Goal: Transaction & Acquisition: Purchase product/service

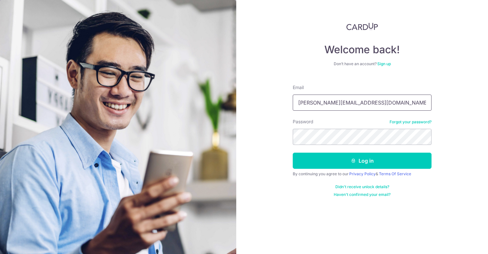
type input "isaac.ang@hotmail.com"
click at [362, 161] on button "Log in" at bounding box center [361, 161] width 139 height 16
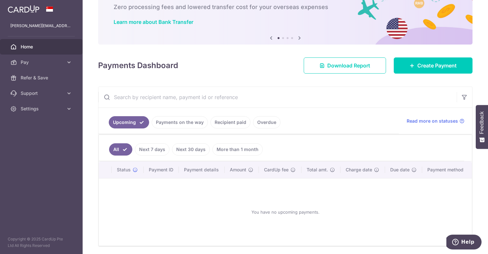
scroll to position [58, 0]
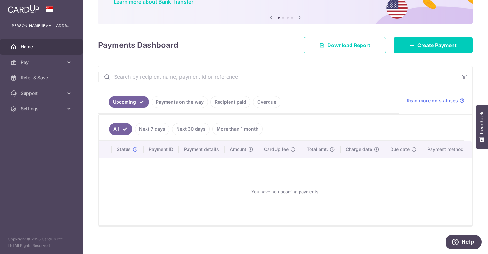
click at [226, 104] on link "Recipient paid" at bounding box center [230, 102] width 40 height 12
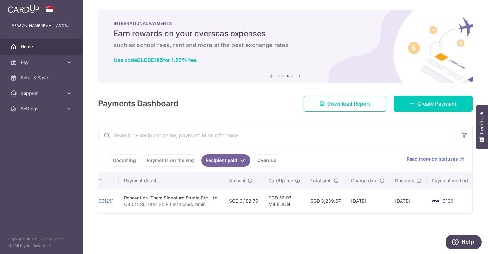
scroll to position [0, 92]
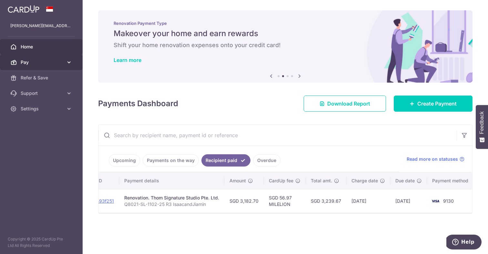
click at [61, 63] on span "Pay" at bounding box center [42, 62] width 43 height 6
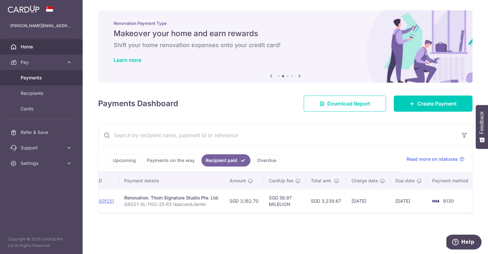
click at [43, 79] on span "Payments" at bounding box center [42, 77] width 43 height 6
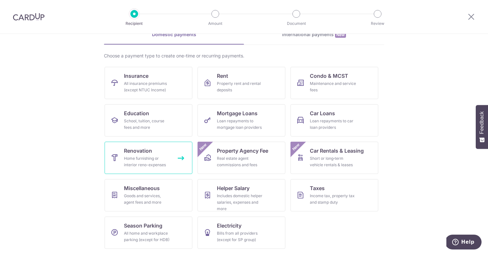
scroll to position [35, 0]
click at [162, 150] on link "Renovation Home furnishing or interior reno-expenses" at bounding box center [148, 158] width 88 height 32
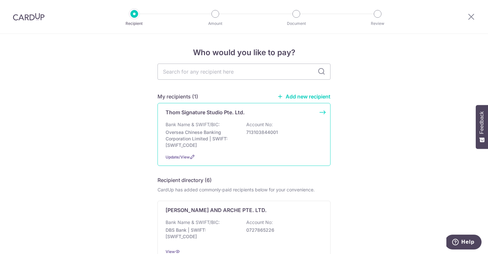
scroll to position [13, 0]
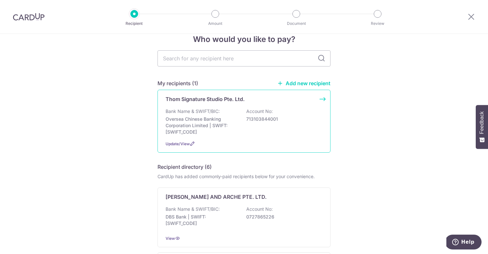
click at [267, 122] on p "713103844001" at bounding box center [282, 119] width 72 height 6
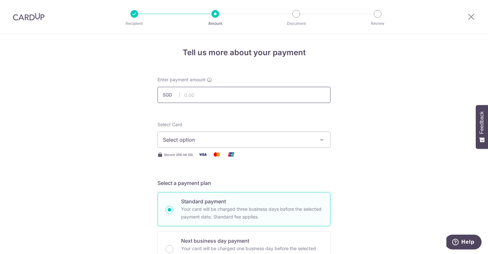
click at [254, 94] on input "text" at bounding box center [243, 95] width 173 height 16
type input "14,322.15"
click at [224, 125] on div "Select Card Select option Add credit card Your Cards **** 9130" at bounding box center [243, 134] width 173 height 26
click at [242, 134] on button "Select option" at bounding box center [243, 140] width 173 height 16
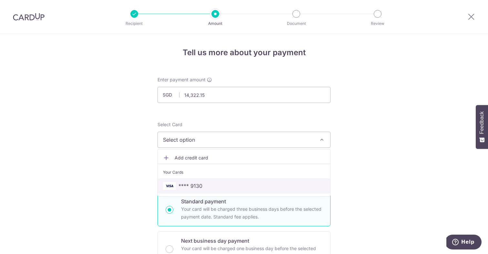
click at [196, 184] on span "**** 9130" at bounding box center [190, 186] width 24 height 8
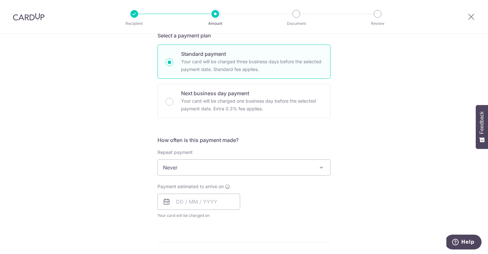
scroll to position [148, 0]
click at [283, 168] on span "Never" at bounding box center [244, 166] width 172 height 15
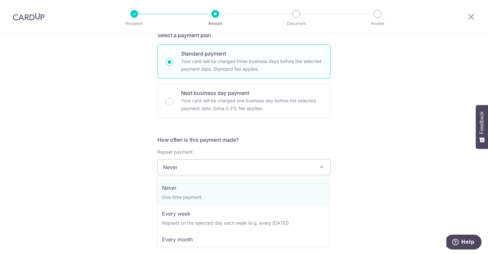
click at [385, 167] on div "Tell us more about your payment Enter payment amount SGD 14,322.15 14322.15 Sel…" at bounding box center [244, 199] width 488 height 627
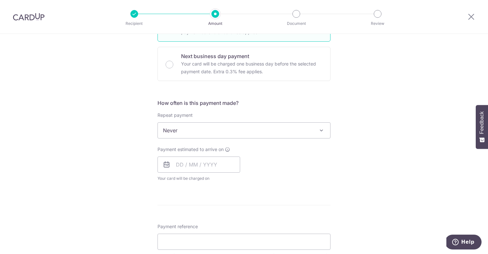
scroll to position [186, 0]
click at [179, 164] on input "text" at bounding box center [198, 163] width 83 height 16
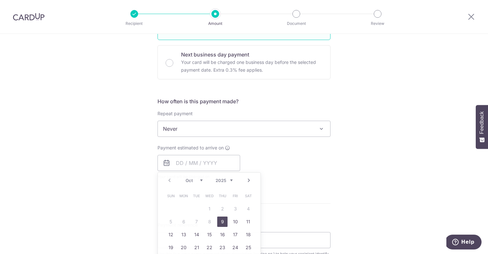
click at [286, 164] on div "Payment estimated to arrive on Prev Next Oct Nov Dec 2025 2026 2027 2028 2029 2…" at bounding box center [243, 161] width 181 height 35
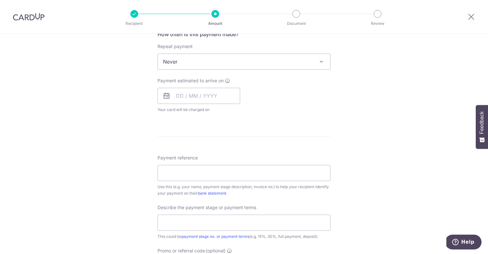
scroll to position [259, 0]
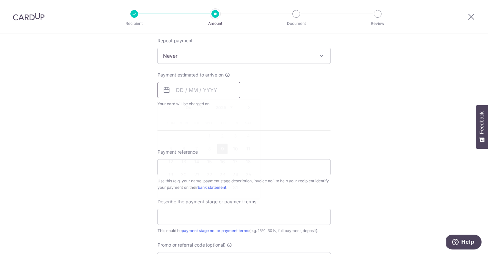
click at [208, 85] on input "text" at bounding box center [198, 90] width 83 height 16
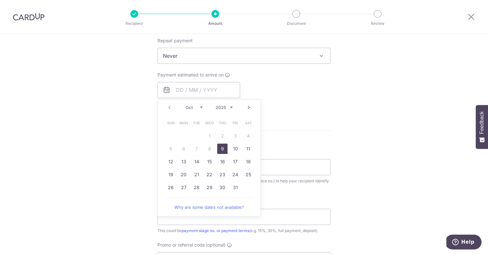
click at [223, 147] on link "9" at bounding box center [222, 149] width 10 height 10
type input "09/10/2025"
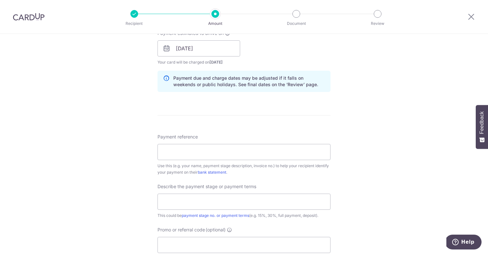
scroll to position [325, 0]
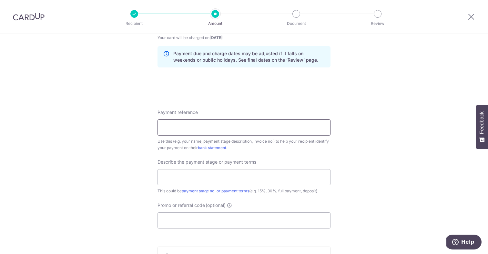
click at [210, 128] on input "Payment reference" at bounding box center [243, 127] width 173 height 16
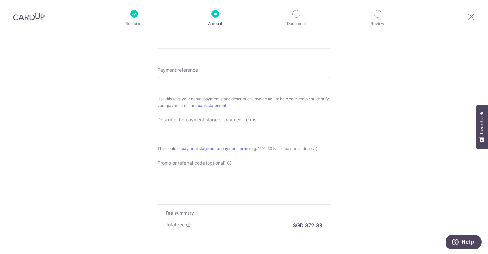
scroll to position [373, 0]
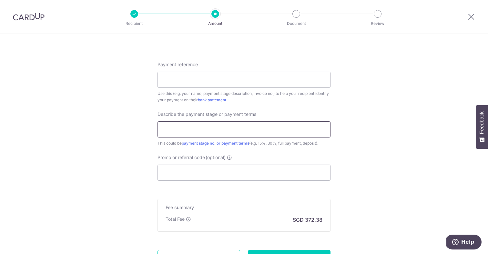
click at [258, 127] on input "text" at bounding box center [243, 129] width 173 height 16
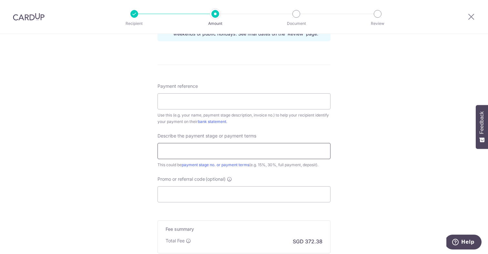
scroll to position [348, 0]
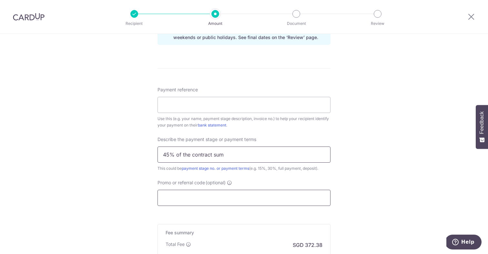
type input "45% of the contract sum"
click at [229, 191] on input "Promo or referral code (optional)" at bounding box center [243, 198] width 173 height 16
paste input "RENO25ONE"
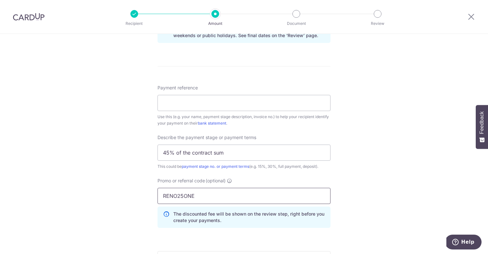
scroll to position [340, 0]
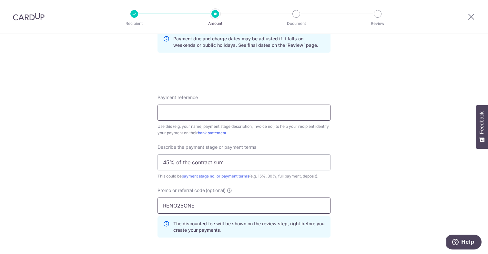
type input "RENO25ONE"
click at [216, 114] on input "Payment reference" at bounding box center [243, 112] width 173 height 16
paste input "Q8021-SL-1102-25 R3 IsaacandJiamin"
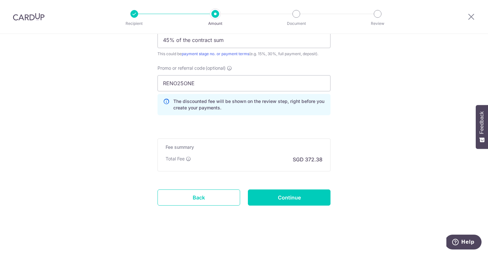
scroll to position [462, 0]
type input "Q8021-SL-1102-25 R3 IsaacandJiamin"
click at [222, 197] on link "Back" at bounding box center [198, 197] width 83 height 16
click at [281, 197] on input "Continue" at bounding box center [289, 197] width 83 height 16
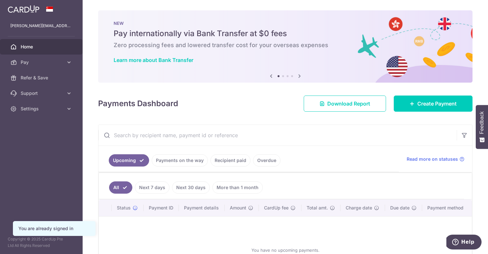
click at [236, 162] on link "Recipient paid" at bounding box center [230, 160] width 40 height 12
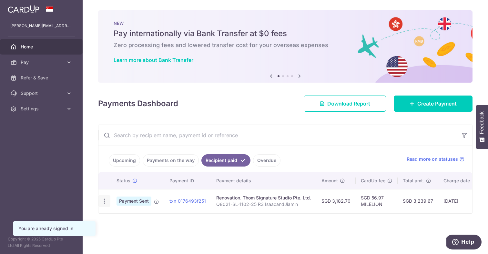
click at [102, 202] on icon "button" at bounding box center [104, 201] width 7 height 7
click at [104, 200] on icon "button" at bounding box center [104, 201] width 7 height 7
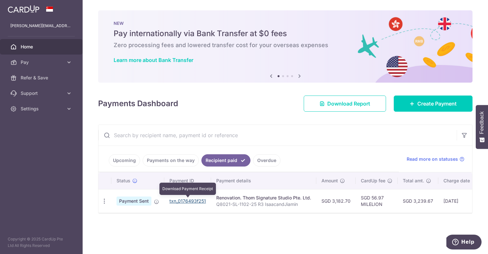
click at [178, 200] on link "txn_0176493f251" at bounding box center [187, 200] width 36 height 5
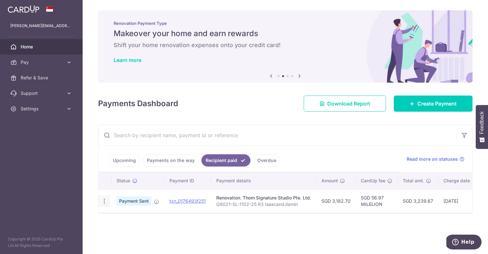
click at [105, 203] on icon "button" at bounding box center [104, 201] width 7 height 7
click at [121, 216] on span "PDF Receipt" at bounding box center [139, 218] width 44 height 6
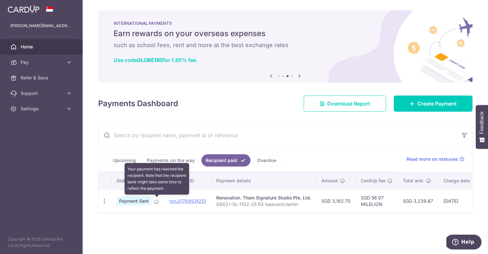
click at [156, 201] on icon at bounding box center [156, 201] width 5 height 5
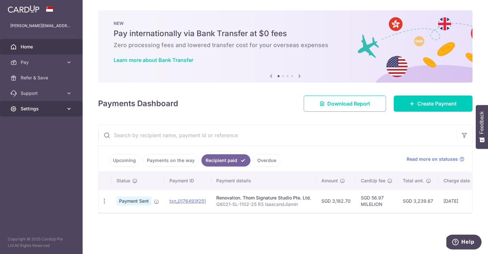
click at [57, 114] on link "Settings" at bounding box center [41, 108] width 83 height 15
click at [63, 111] on span "Settings" at bounding box center [42, 108] width 43 height 6
click at [139, 202] on span "Payment Sent" at bounding box center [133, 200] width 35 height 9
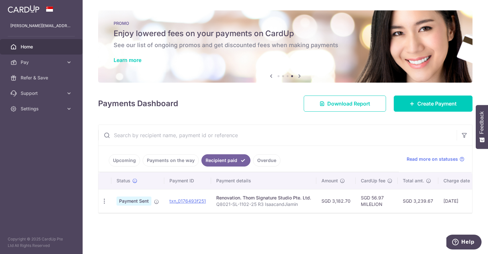
click at [42, 44] on span "Home" at bounding box center [42, 47] width 43 height 6
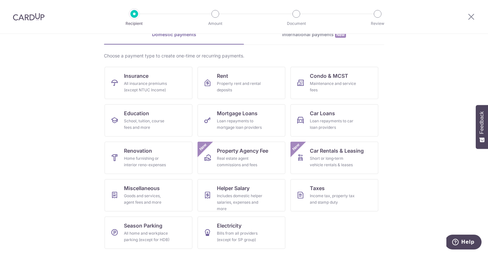
scroll to position [55, 0]
click at [148, 156] on div "Home furnishing or interior reno-expenses" at bounding box center [147, 161] width 46 height 13
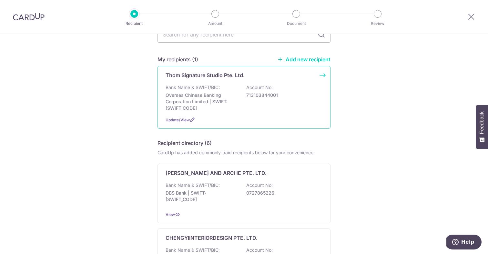
scroll to position [36, 0]
click at [216, 83] on div "Thom Signature Studio Pte. Ltd. Bank Name & SWIFT/BIC: Oversea Chinese Banking …" at bounding box center [243, 97] width 173 height 63
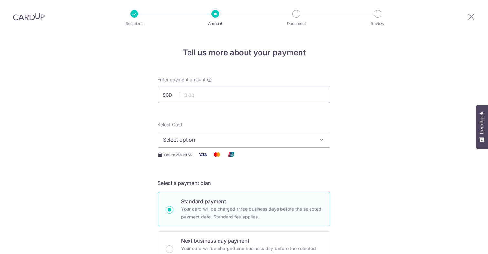
click at [210, 97] on input "text" at bounding box center [243, 95] width 173 height 16
click at [188, 94] on input "1,432.15" at bounding box center [243, 95] width 173 height 16
click at [192, 95] on input "1,432.15" at bounding box center [243, 95] width 173 height 16
type input "14,322.15"
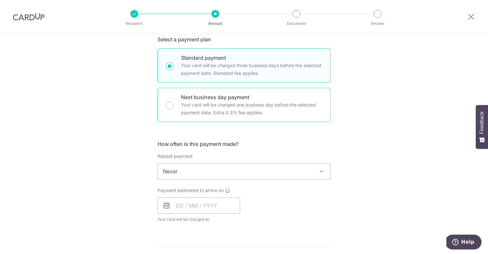
scroll to position [160, 0]
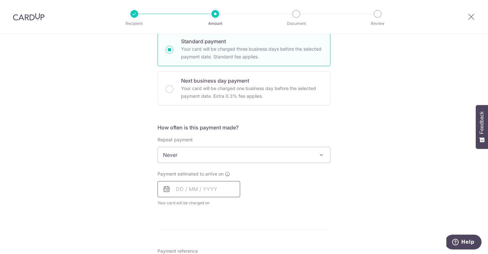
click at [198, 186] on input "text" at bounding box center [198, 189] width 83 height 16
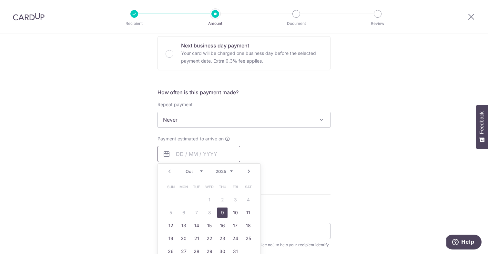
scroll to position [196, 0]
click at [220, 212] on link "9" at bounding box center [222, 211] width 10 height 10
type input "09/10/2025"
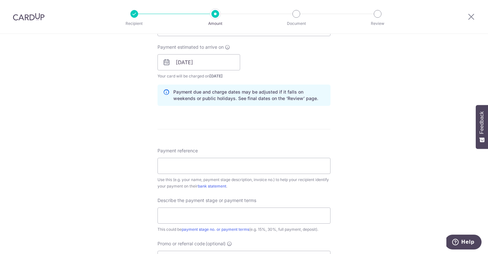
scroll to position [294, 0]
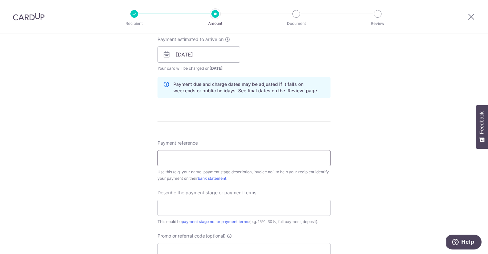
click at [243, 156] on input "Payment reference" at bounding box center [243, 158] width 173 height 16
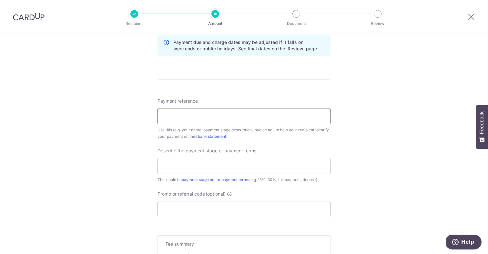
paste input "Q8021-SL-1102-25 R3 IsaacandJiamin"
type input "Q8021-SL-1102-25 R3 IsaacandJiamin"
click at [222, 158] on input "text" at bounding box center [243, 166] width 173 height 16
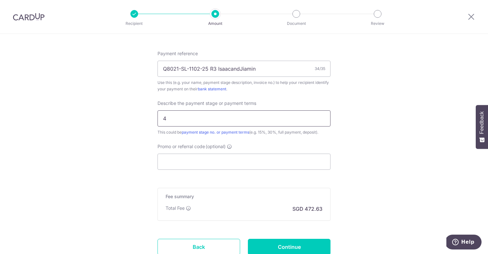
scroll to position [387, 0]
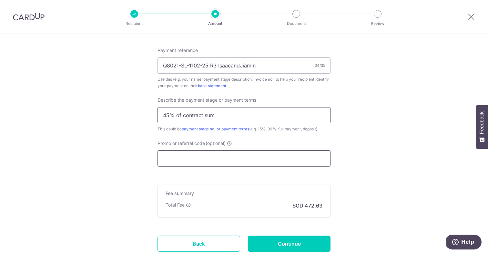
type input "45% of contract sum"
click at [240, 166] on input "Promo or referral code (optional)" at bounding box center [243, 158] width 173 height 16
paste input "RENO25ONE"
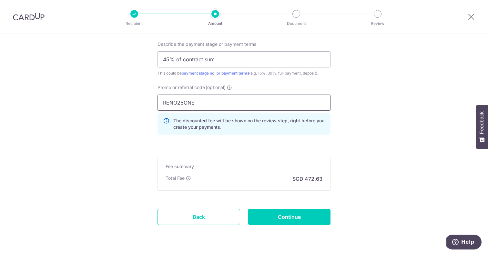
scroll to position [438, 0]
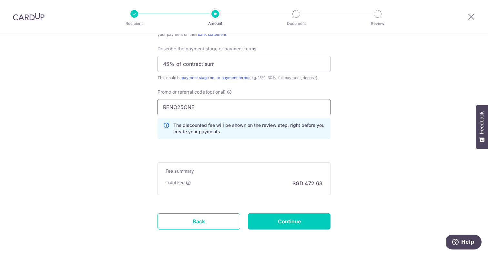
type input "RENO25ONE"
click at [248, 136] on div "The discounted fee will be shown on the review step, right before you create yo…" at bounding box center [243, 128] width 173 height 21
click at [253, 109] on input "RENO25ONE" at bounding box center [243, 107] width 173 height 16
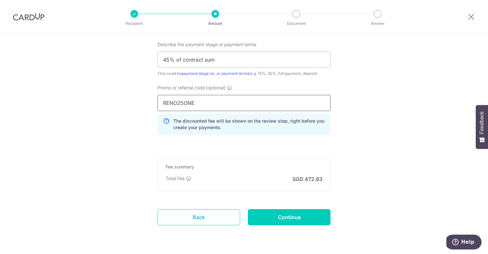
scroll to position [440, 0]
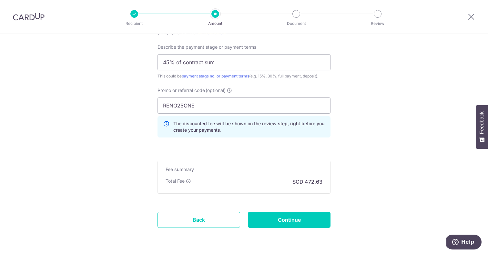
click at [242, 104] on input "RENO25ONE" at bounding box center [243, 105] width 173 height 16
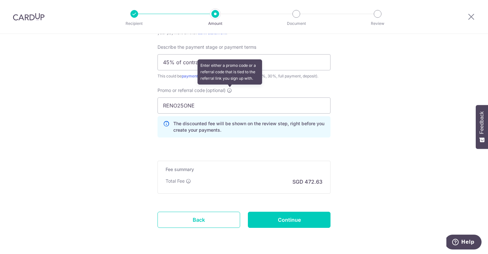
click at [231, 90] on icon at bounding box center [229, 90] width 5 height 5
click at [231, 97] on input "RENO25ONE" at bounding box center [243, 105] width 173 height 16
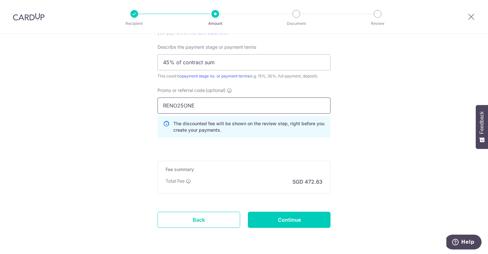
click at [233, 110] on input "RENO25ONE" at bounding box center [243, 105] width 173 height 16
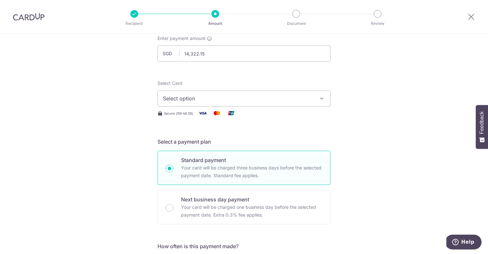
scroll to position [65, 0]
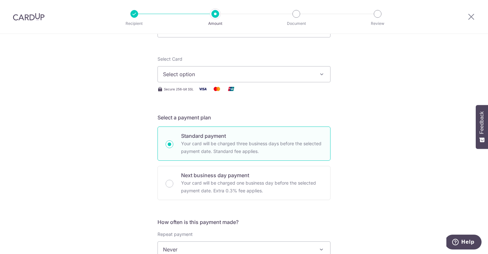
click at [221, 72] on span "Select option" at bounding box center [238, 74] width 150 height 8
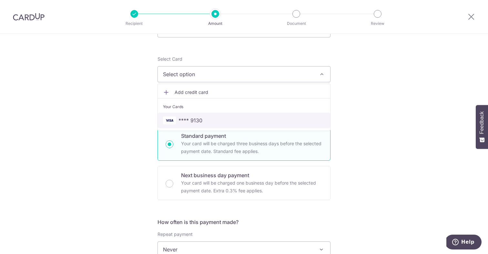
click at [206, 117] on span "**** 9130" at bounding box center [244, 120] width 162 height 8
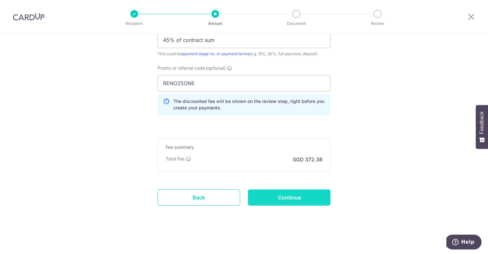
scroll to position [462, 0]
click at [268, 199] on input "Continue" at bounding box center [289, 197] width 83 height 16
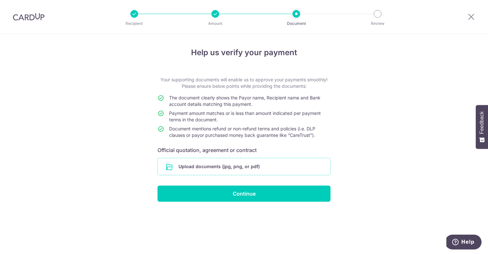
click at [203, 165] on input "file" at bounding box center [244, 166] width 172 height 17
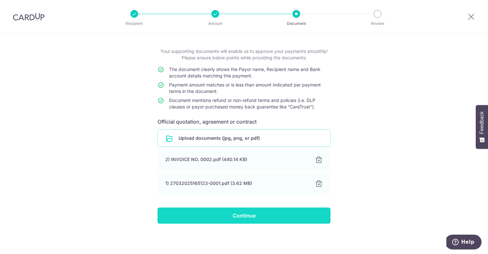
scroll to position [28, 0]
click at [223, 214] on input "Continue" at bounding box center [243, 215] width 173 height 16
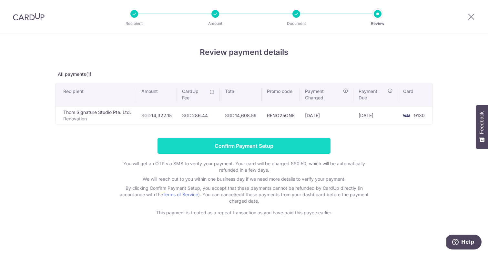
scroll to position [0, 0]
click at [232, 142] on input "Confirm Payment Setup" at bounding box center [243, 146] width 173 height 16
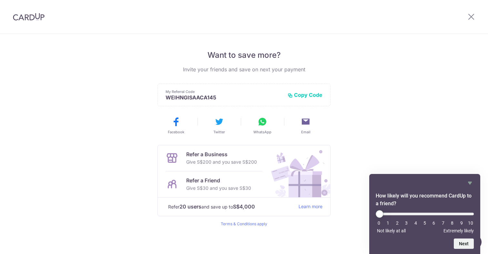
scroll to position [125, 0]
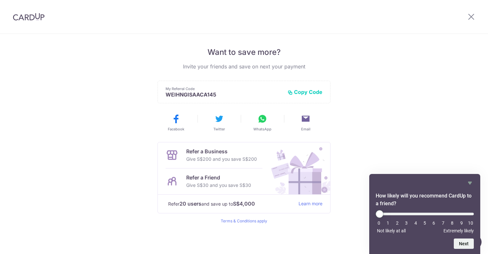
click at [450, 0] on header at bounding box center [244, 17] width 488 height 34
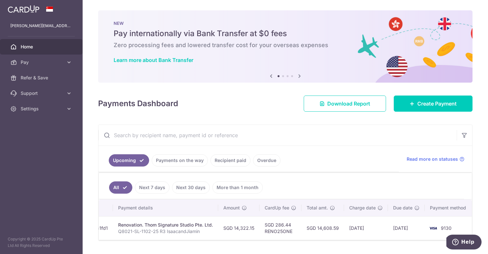
scroll to position [0, 84]
drag, startPoint x: 341, startPoint y: 226, endPoint x: 316, endPoint y: 227, distance: 24.8
click at [316, 227] on td "SGD 14,608.59" at bounding box center [323, 228] width 43 height 24
copy td "14,608.59"
